Goal: Transaction & Acquisition: Purchase product/service

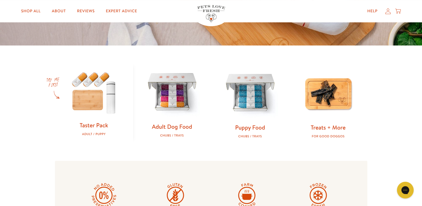
click at [178, 128] on link "Adult Dog Food" at bounding box center [172, 126] width 40 height 8
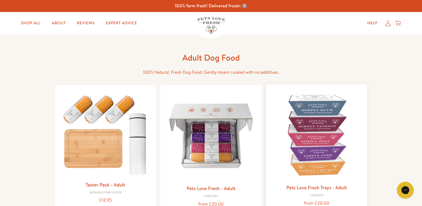
scroll to position [139, 0]
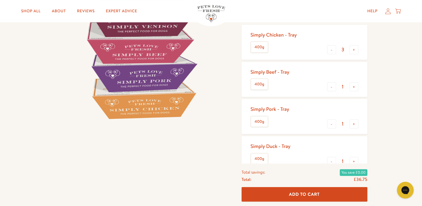
scroll to position [91, 0]
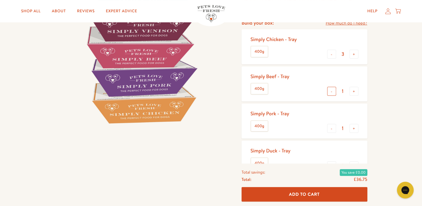
click at [332, 91] on button "-" at bounding box center [331, 91] width 9 height 9
type input "0"
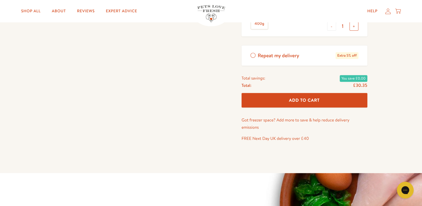
click at [352, 27] on button "+" at bounding box center [353, 26] width 9 height 9
type input "2"
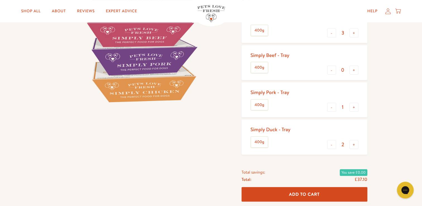
scroll to position [106, 0]
